Goal: Navigation & Orientation: Find specific page/section

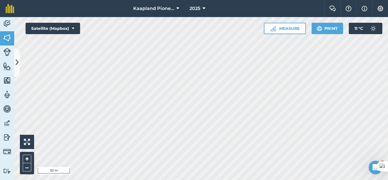
click at [269, 179] on html "Kaapland Pioneer 2025 Farm Chat Help Info Settings Kaapland Pioneer - 2025 Prin…" at bounding box center [194, 90] width 388 height 180
